Goal: Navigation & Orientation: Find specific page/section

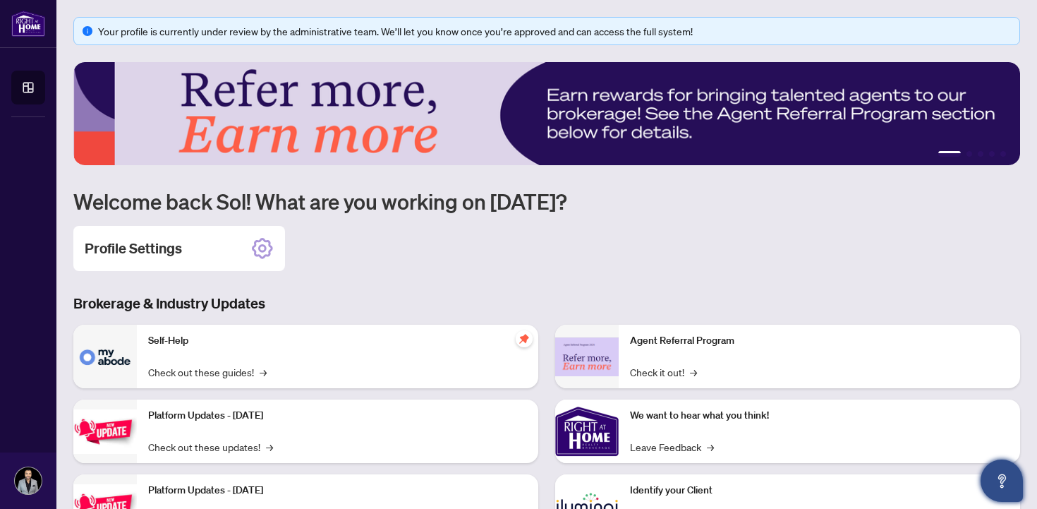
click at [990, 477] on button "Open asap" at bounding box center [1002, 480] width 42 height 42
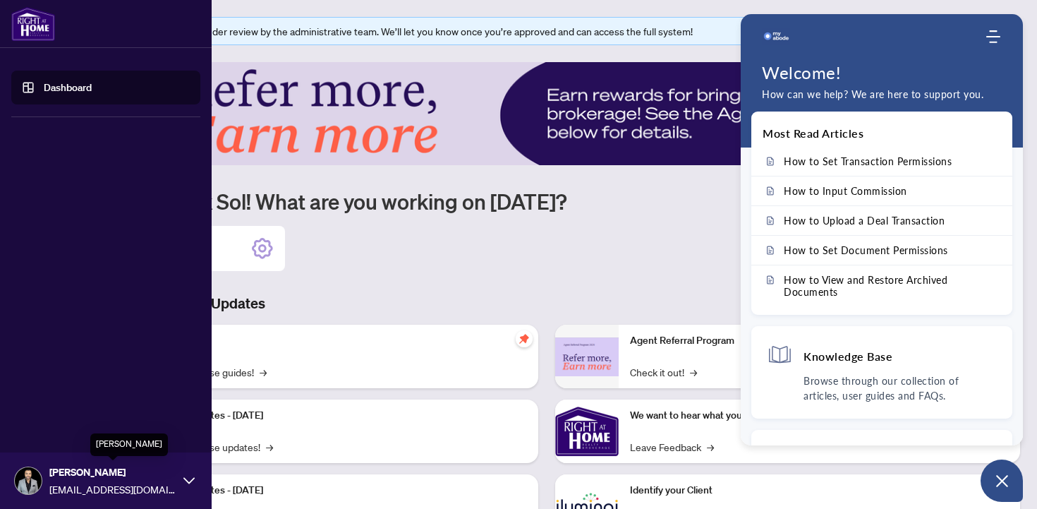
click at [116, 469] on span "[PERSON_NAME]" at bounding box center [112, 472] width 127 height 16
click at [49, 194] on div "Dashboard [PERSON_NAME] [EMAIL_ADDRESS][DOMAIN_NAME]" at bounding box center [106, 254] width 212 height 509
click at [40, 30] on img at bounding box center [33, 24] width 44 height 34
